Goal: Check status

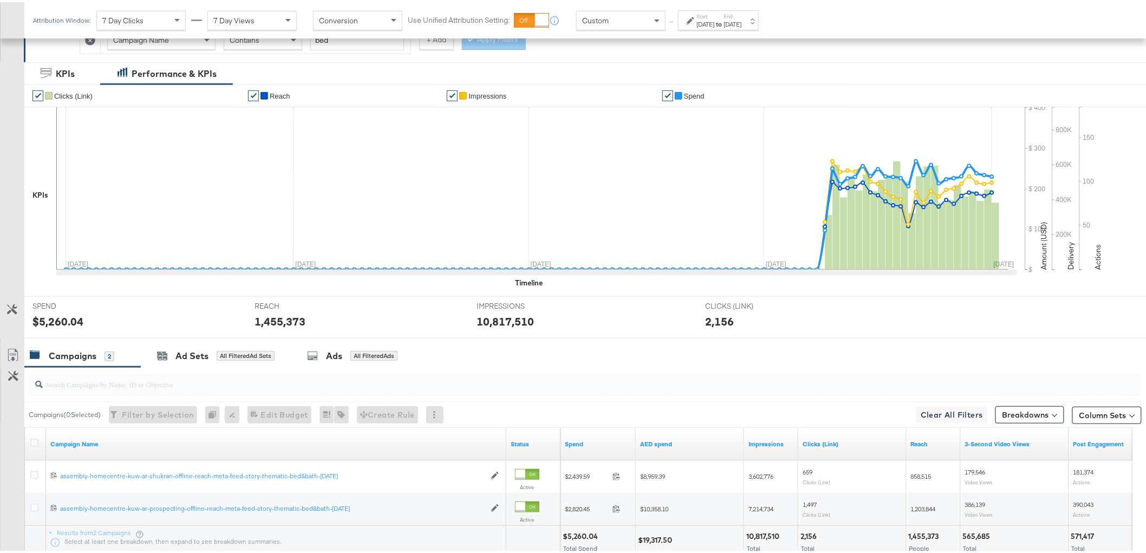
scroll to position [287, 0]
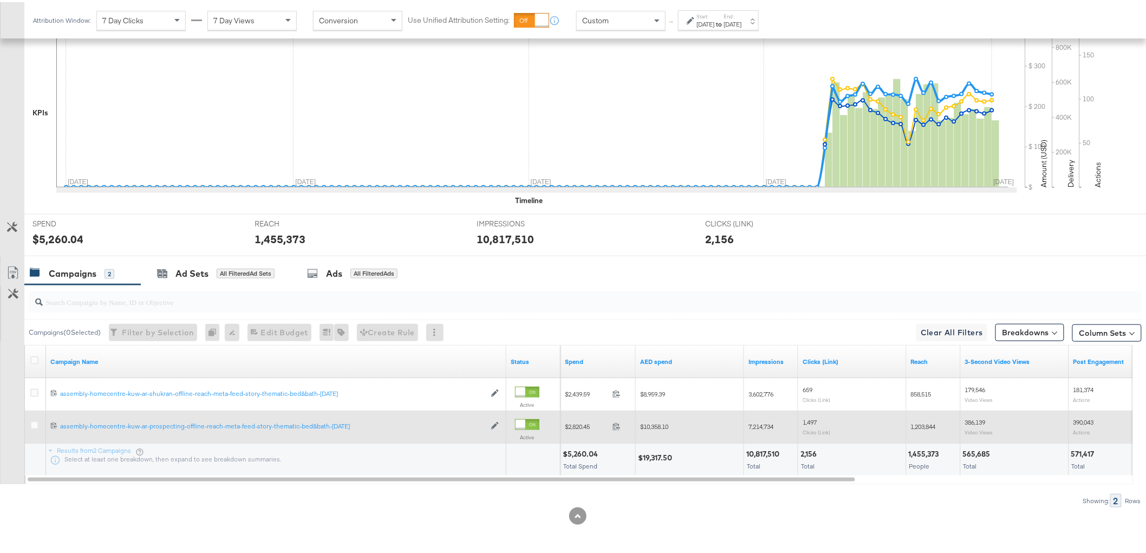
click at [657, 425] on span "$10,358.10" at bounding box center [654, 424] width 28 height 8
click at [657, 424] on span "$10,358.10" at bounding box center [654, 424] width 28 height 8
copy span "10,358.10"
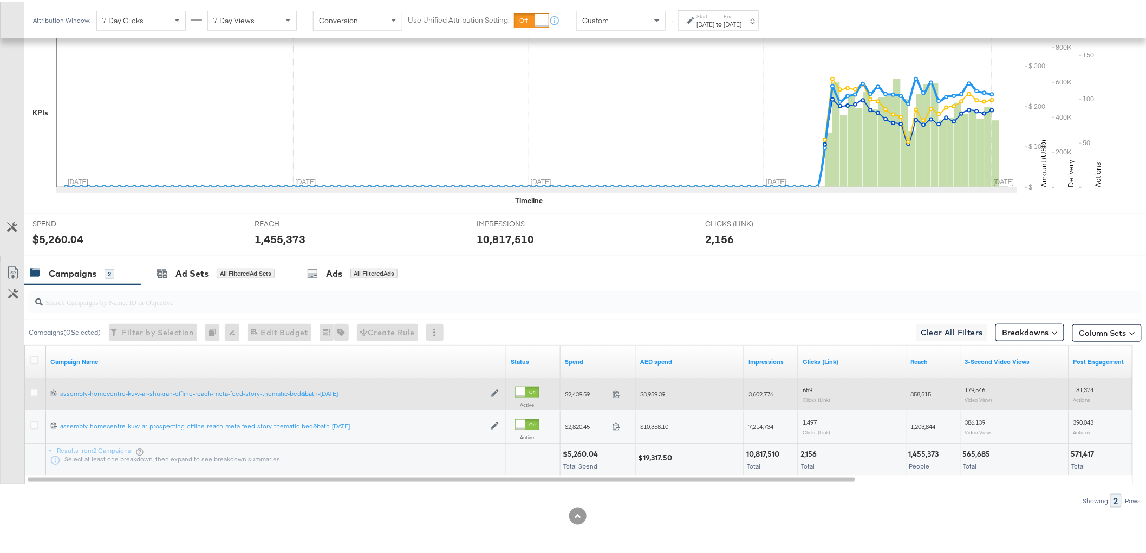
click at [659, 391] on span "$8,959.39" at bounding box center [652, 392] width 25 height 8
copy span "8,959.39"
